Goal: Task Accomplishment & Management: Complete application form

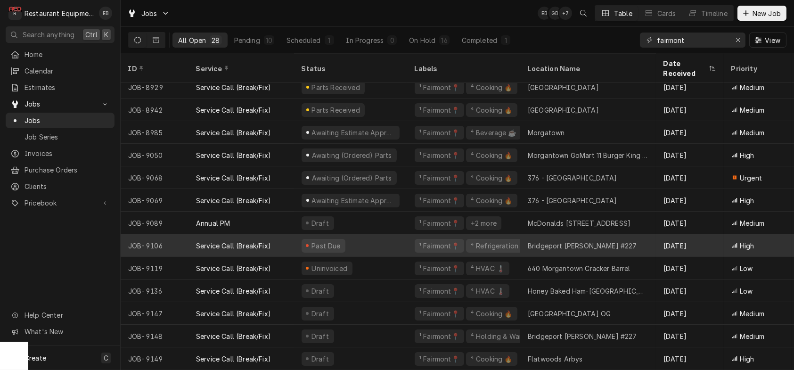
scroll to position [353, 0]
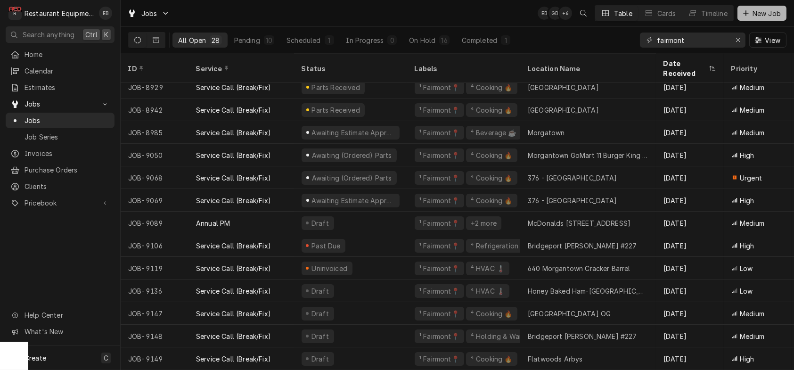
click at [751, 14] on span "New Job" at bounding box center [767, 13] width 32 height 10
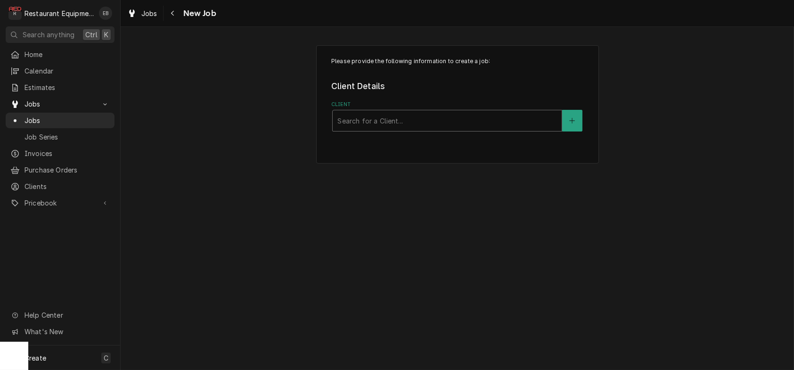
click at [366, 129] on div "Client" at bounding box center [447, 120] width 220 height 17
type input "cracker"
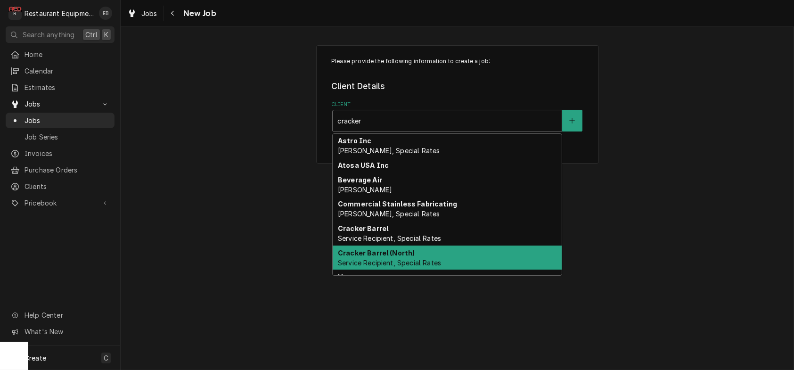
click at [392, 257] on strong "Cracker Barrel (North)" at bounding box center [376, 253] width 77 height 8
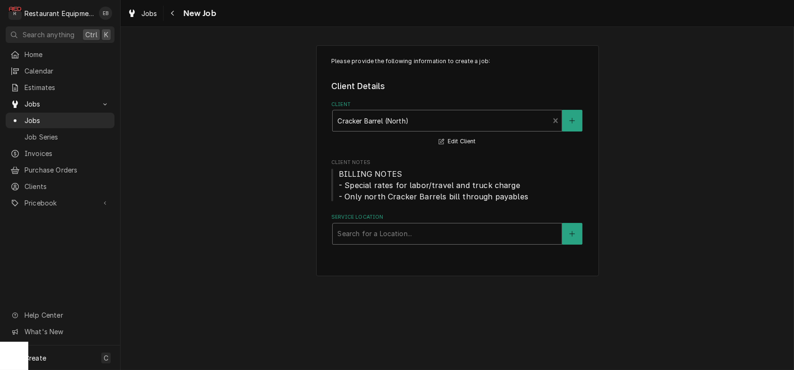
click at [402, 242] on div "Service Location" at bounding box center [447, 233] width 220 height 17
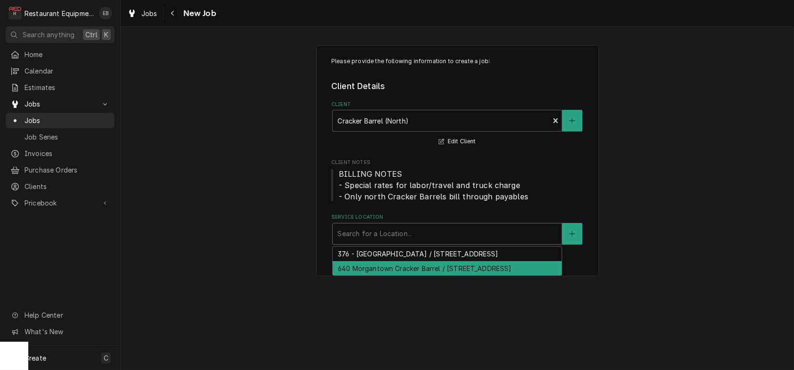
click at [391, 276] on div "640 Morgantown Cracker Barrel / 2000 University Town Centre Dr, Morgantown, WV …" at bounding box center [447, 268] width 229 height 15
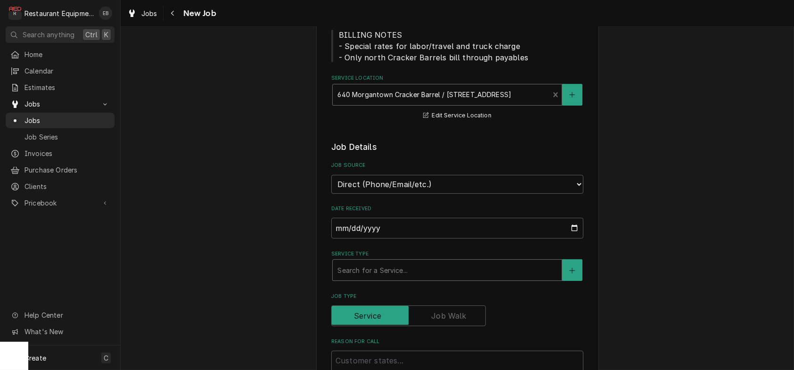
scroll to position [189, 0]
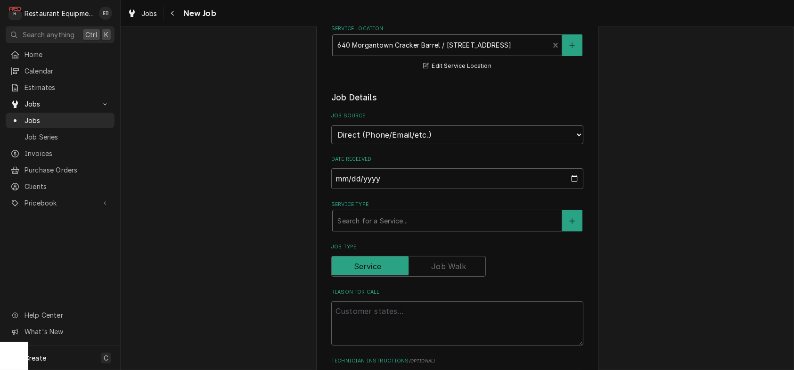
click at [381, 229] on div "Service Type" at bounding box center [447, 220] width 220 height 17
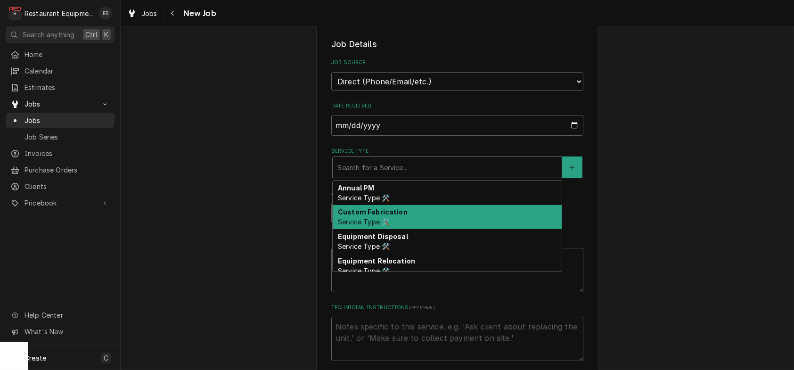
scroll to position [251, 0]
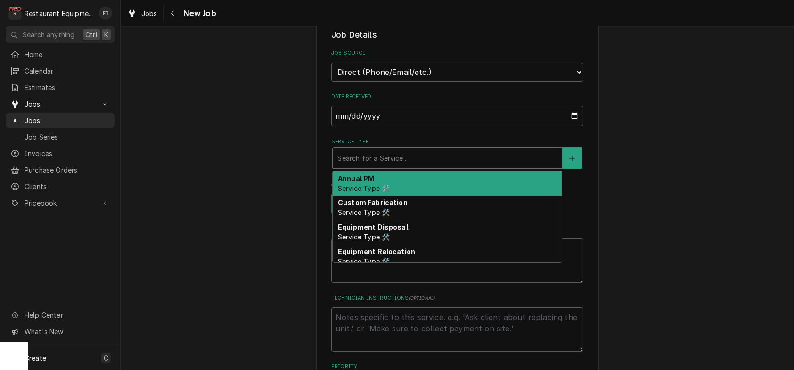
type textarea "x"
type input "b"
type textarea "x"
type input "br"
type textarea "x"
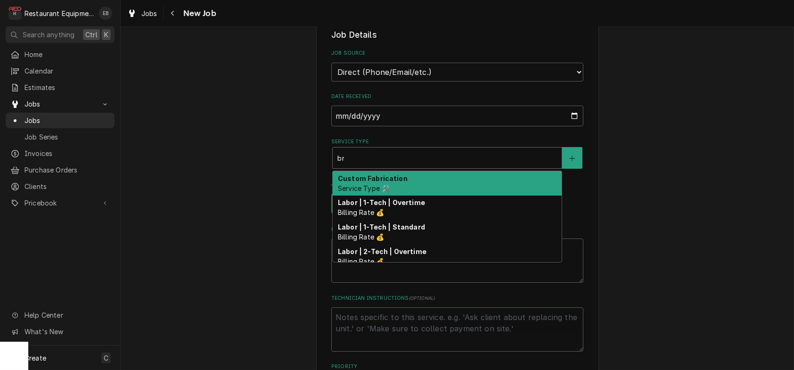
type input "bre"
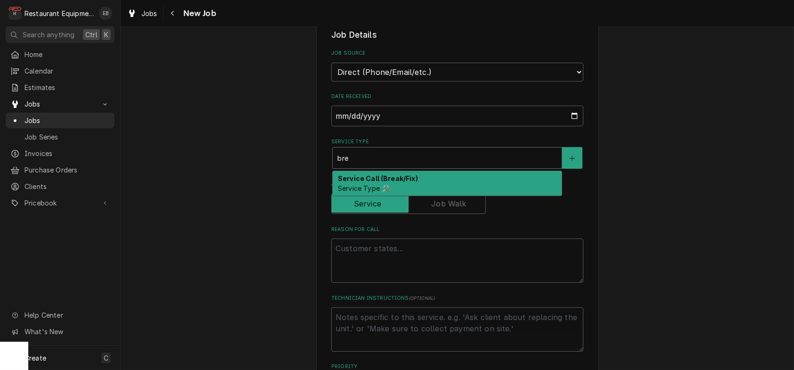
click at [372, 182] on strong "Service Call (Break/Fix)" at bounding box center [378, 178] width 80 height 8
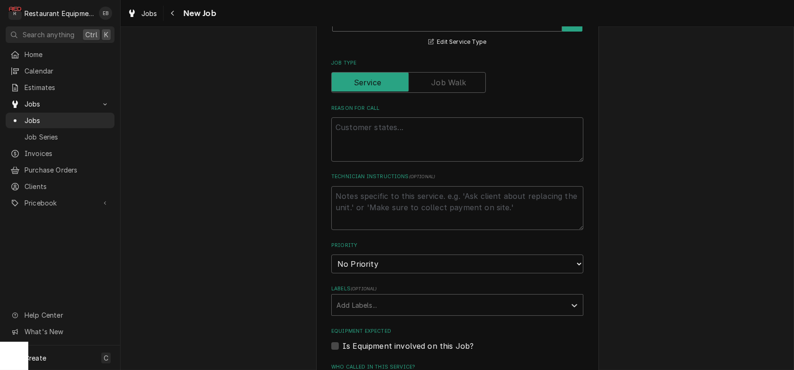
scroll to position [408, 0]
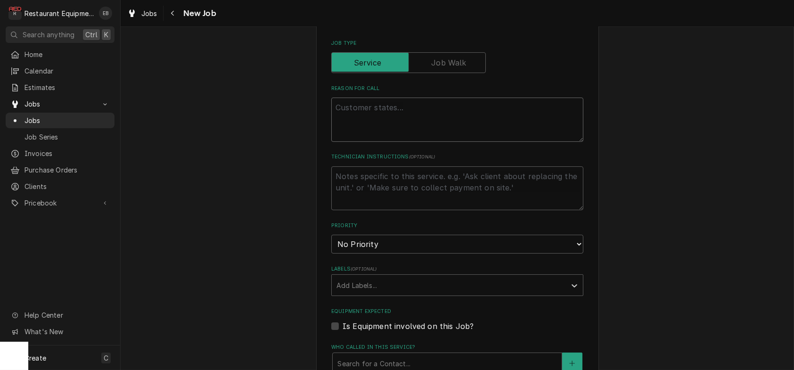
click at [394, 142] on textarea "Reason For Call" at bounding box center [457, 120] width 252 height 44
click at [347, 142] on textarea "Reason For Call" at bounding box center [457, 120] width 252 height 44
paste textarea "DINING ROOM / HVAC / RTU #1 - FRONT DINING ROOM / NOISY / sounds like the beari…"
type textarea "x"
type textarea "DINING ROOM / HVAC / RTU #1 - FRONT DINING ROOM / NOISY / sounds like the beari…"
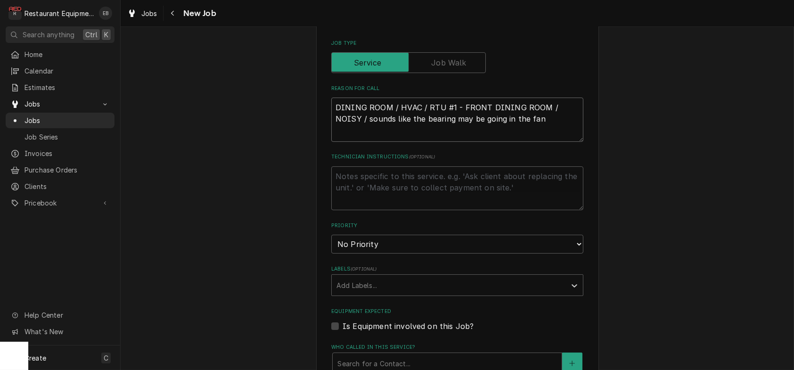
click at [331, 142] on textarea "DINING ROOM / HVAC / RTU #1 - FRONT DINING ROOM / NOISY / sounds like the beari…" at bounding box center [457, 120] width 252 height 44
type textarea "x"
type textarea "DINING ROOM / HVAC / RTU #1 - FRONT DINING ROOM / NOISY / sounds like the beari…"
type textarea "x"
type textarea "DINING ROOM / HVAC / RTU #1 - FRONT DINING ROOM / NOISY / sounds like the beari…"
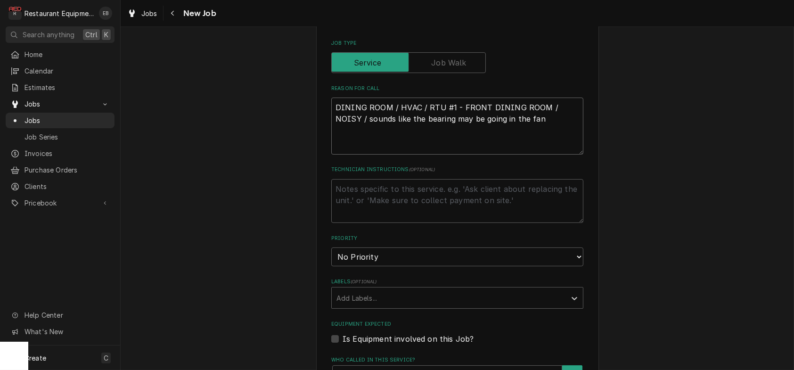
type textarea "x"
type textarea "T DINING ROOM / HVAC / RTU #1 - FRONT DINING ROOM / NOISY / sounds like the bea…"
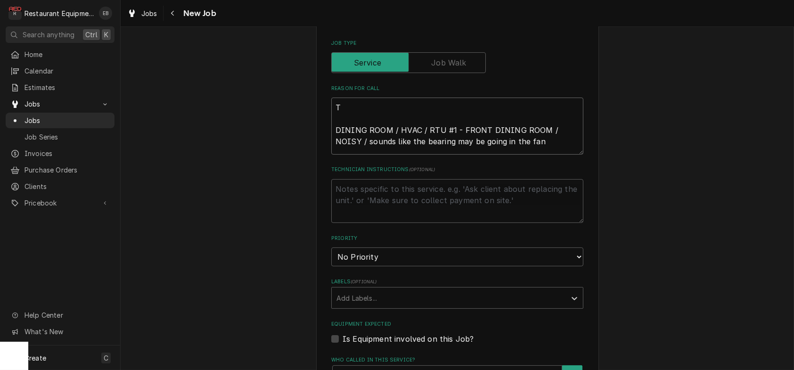
type textarea "x"
type textarea "TN DINING ROOM / HVAC / RTU #1 - FRONT DINING ROOM / NOISY / sounds like the be…"
type textarea "x"
type textarea "TN# DINING ROOM / HVAC / RTU #1 - FRONT DINING ROOM / NOISY / sounds like the b…"
type textarea "x"
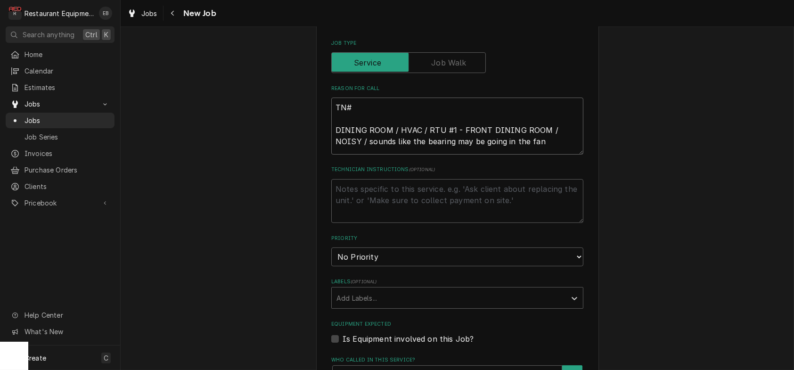
type textarea "TN# DINING ROOM / HVAC / RTU #1 - FRONT DINING ROOM / NOISY / sounds like the b…"
paste textarea "328158778"
type textarea "x"
type textarea "TN#328158778 DINING ROOM / HVAC / RTU #1 - FRONT DINING ROOM / NOISY / sounds l…"
click at [345, 155] on textarea "TN#328158778 DINING ROOM / HVAC / RTU #1 - FRONT DINING ROOM / NOISY / sounds l…" at bounding box center [457, 126] width 252 height 57
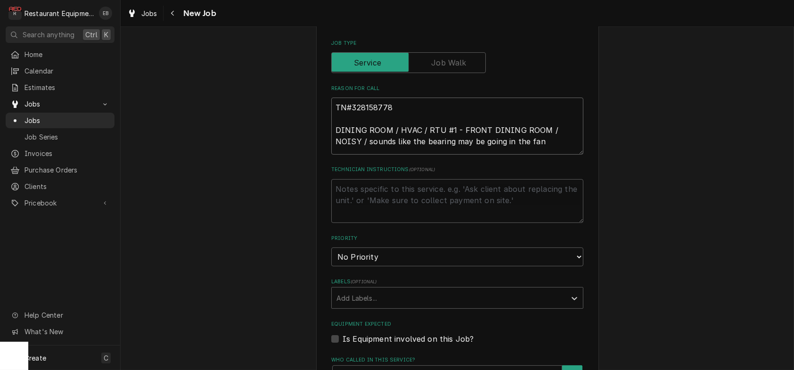
type textarea "x"
type textarea "TN# 328158778 DINING ROOM / HVAC / RTU #1 - FRONT DINING ROOM / NOISY / sounds …"
type textarea "x"
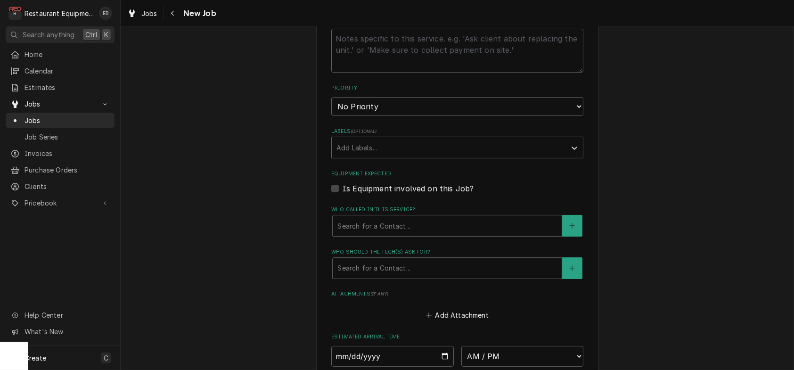
scroll to position [566, 0]
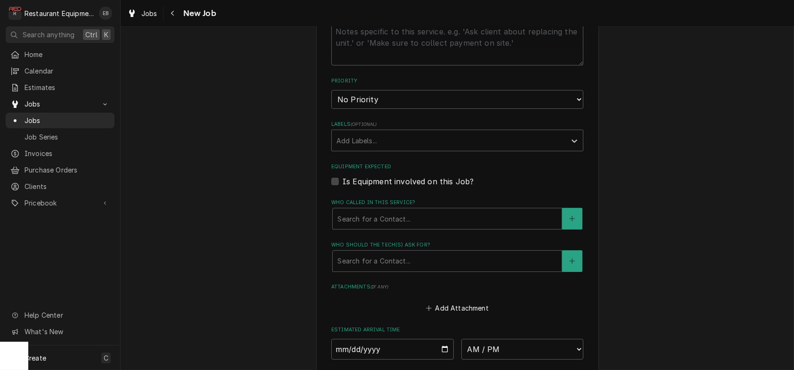
type textarea "TN# 328158778 DINING ROOM / HVAC / RTU #1 - FRONT DINING ROOM / NOISY / sounds …"
click at [395, 109] on select "No Priority Urgent High Medium Low" at bounding box center [457, 99] width 252 height 19
click at [394, 109] on select "No Priority Urgent High Medium Low" at bounding box center [457, 99] width 252 height 19
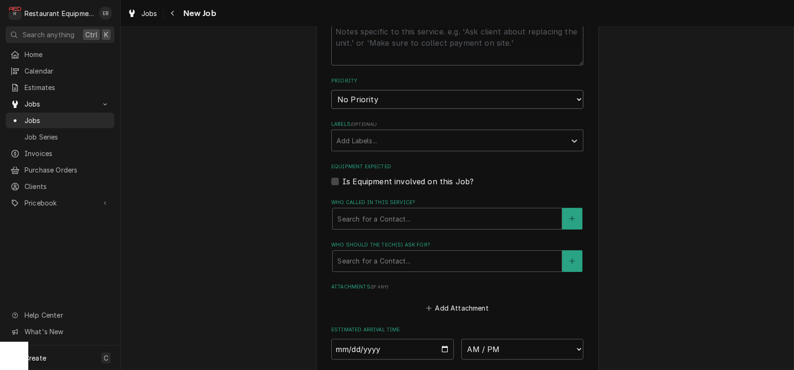
click at [393, 109] on select "No Priority Urgent High Medium Low" at bounding box center [457, 99] width 252 height 19
select select "2"
click at [331, 109] on select "No Priority Urgent High Medium Low" at bounding box center [457, 99] width 252 height 19
type textarea "x"
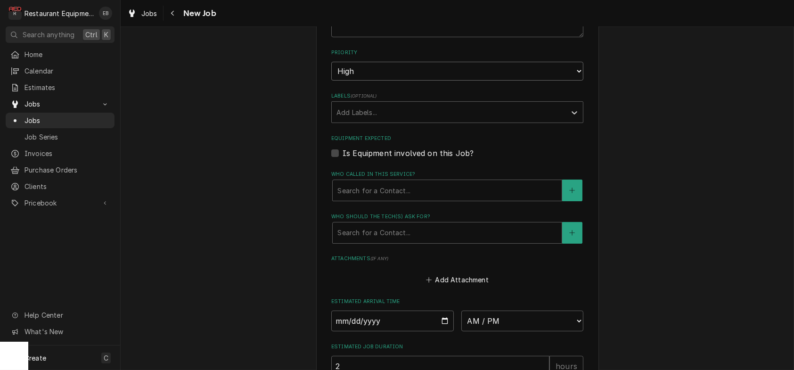
scroll to position [597, 0]
drag, startPoint x: 387, startPoint y: 134, endPoint x: 387, endPoint y: 141, distance: 7.1
click at [387, 78] on select "No Priority Urgent High Medium Low" at bounding box center [457, 68] width 252 height 19
select select "3"
click at [331, 78] on select "No Priority Urgent High Medium Low" at bounding box center [457, 68] width 252 height 19
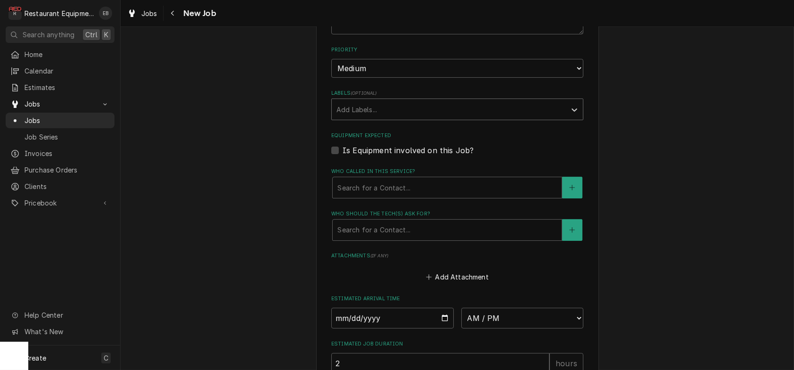
click at [383, 118] on div "Labels" at bounding box center [449, 109] width 225 height 17
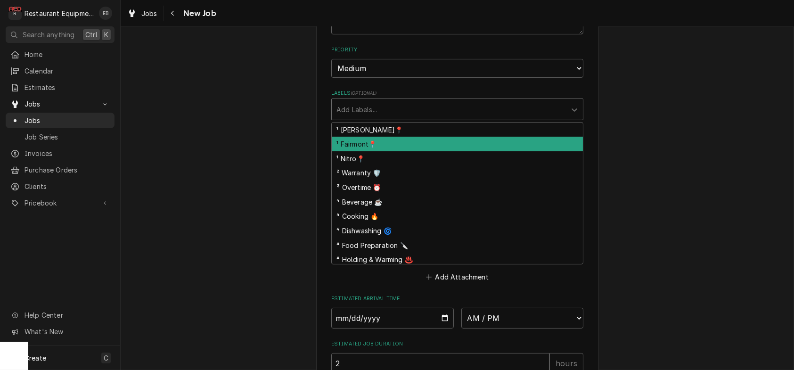
click at [379, 151] on div "¹ Fairmont📍" at bounding box center [457, 144] width 251 height 15
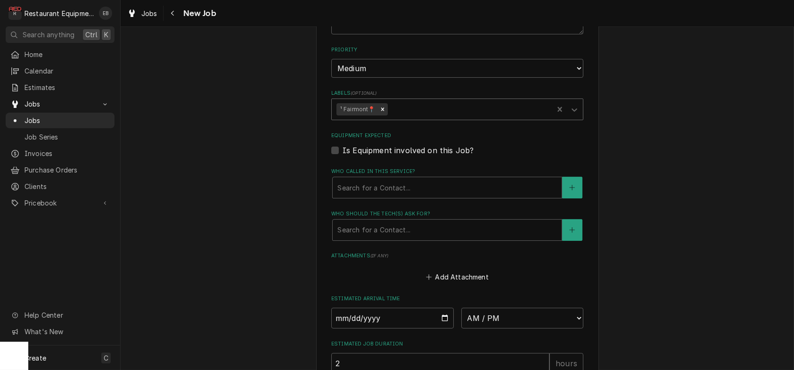
drag, startPoint x: 396, startPoint y: 177, endPoint x: 394, endPoint y: 182, distance: 4.9
click at [395, 118] on div "Labels" at bounding box center [468, 109] width 159 height 17
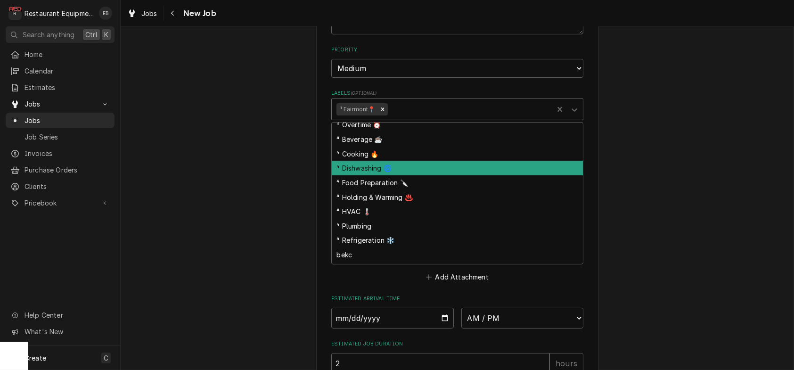
scroll to position [63, 0]
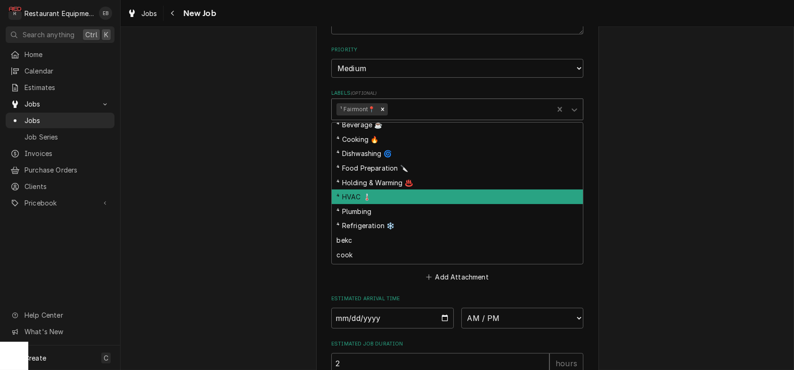
click at [367, 204] on div "⁴ HVAC 🌡️" at bounding box center [457, 196] width 251 height 15
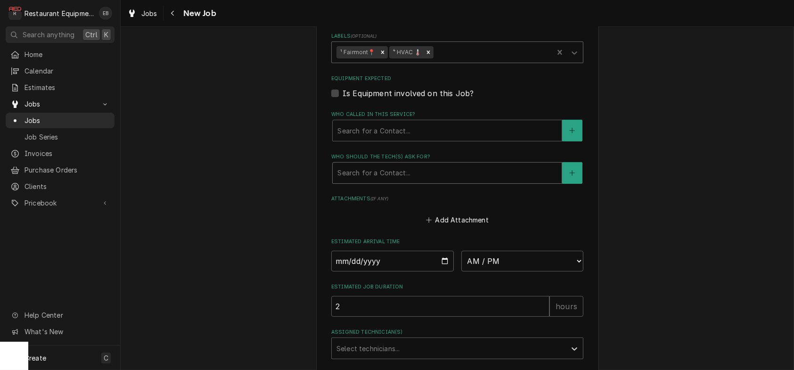
scroll to position [691, 0]
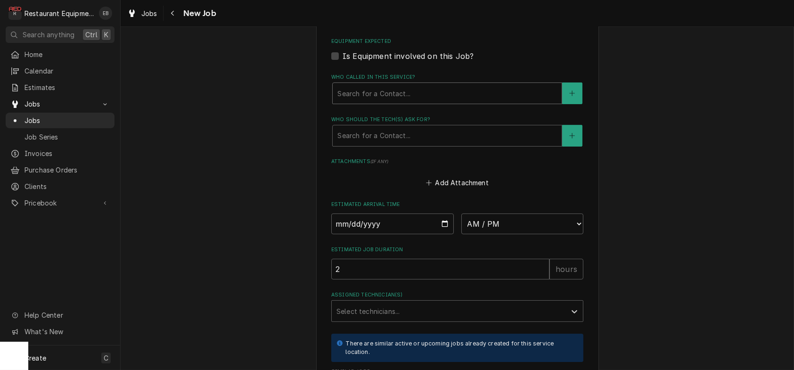
click at [390, 102] on div "Who called in this service?" at bounding box center [447, 93] width 220 height 17
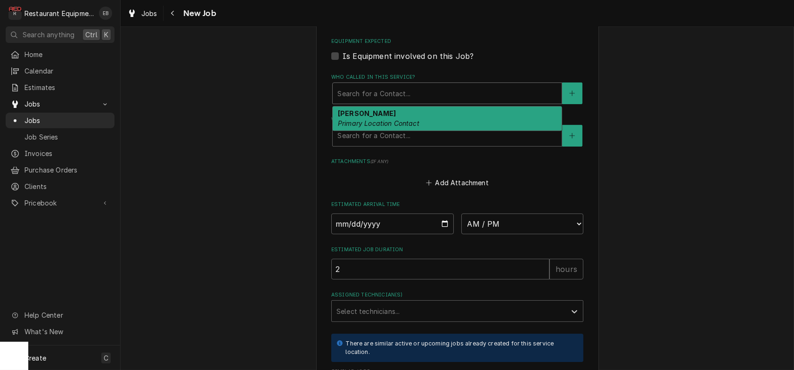
click at [360, 127] on em "Primary Location Contact" at bounding box center [379, 123] width 82 height 8
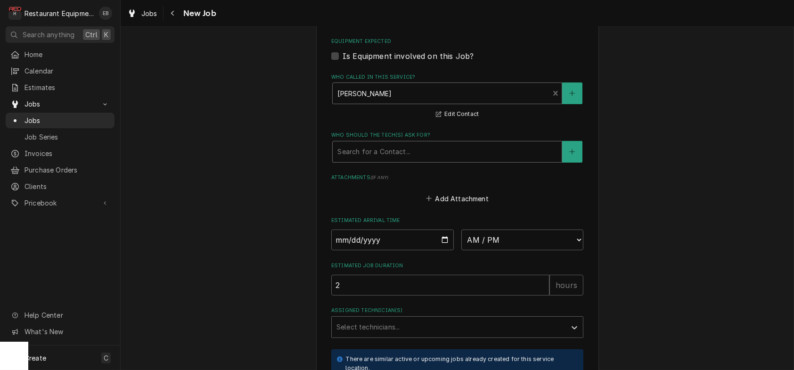
click at [363, 160] on div "Who should the tech(s) ask for?" at bounding box center [447, 151] width 220 height 17
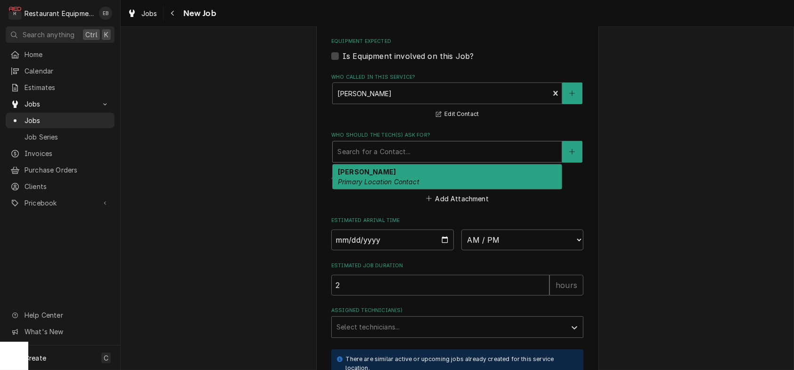
drag, startPoint x: 365, startPoint y: 262, endPoint x: 376, endPoint y: 269, distance: 13.1
click at [364, 176] on strong "Dan Lunger" at bounding box center [367, 172] width 58 height 8
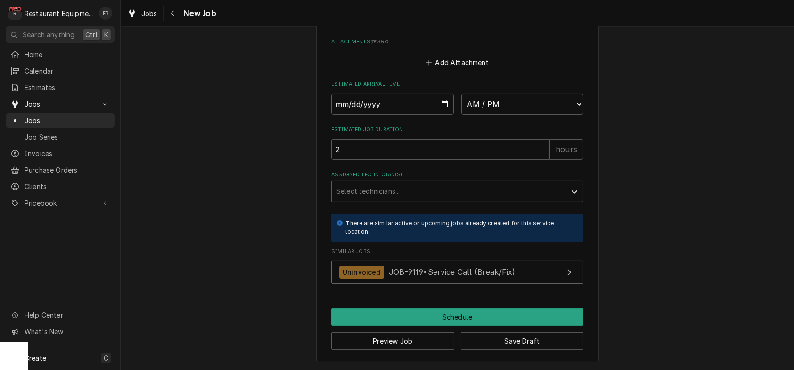
scroll to position [969, 0]
click at [485, 341] on button "Save Draft" at bounding box center [522, 340] width 123 height 17
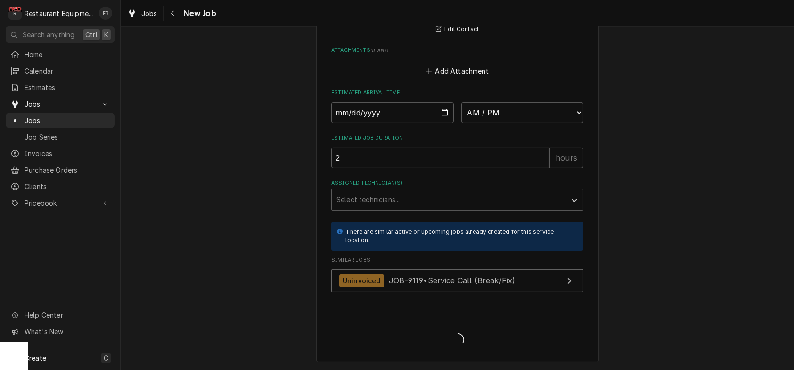
scroll to position [960, 0]
type textarea "x"
